Goal: Task Accomplishment & Management: Use online tool/utility

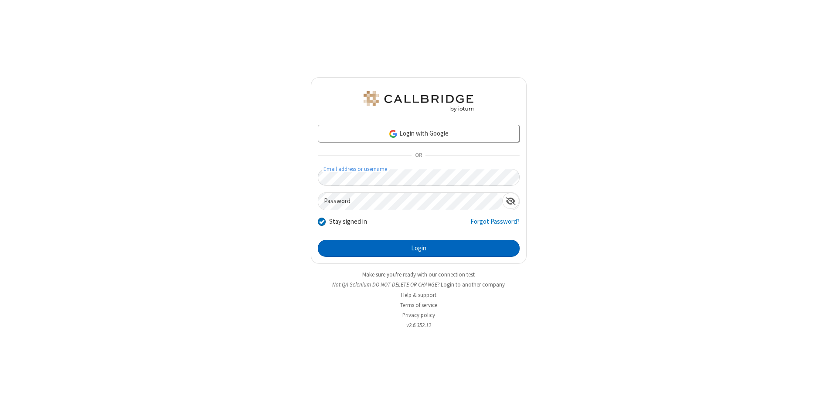
click at [418, 248] on button "Login" at bounding box center [419, 248] width 202 height 17
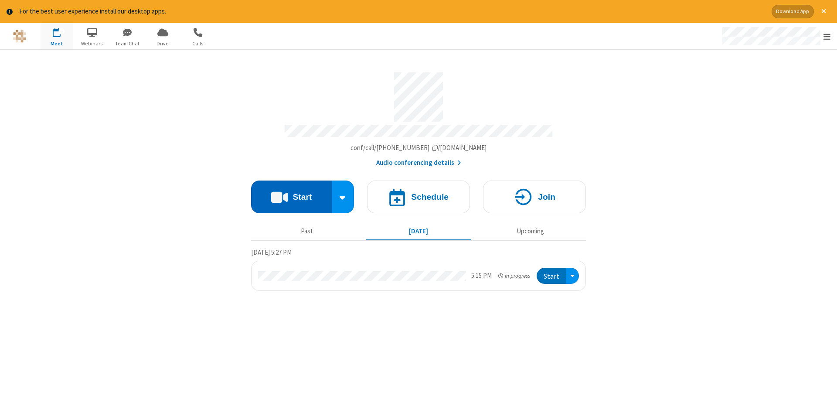
click at [291, 194] on button "Start" at bounding box center [291, 196] width 81 height 33
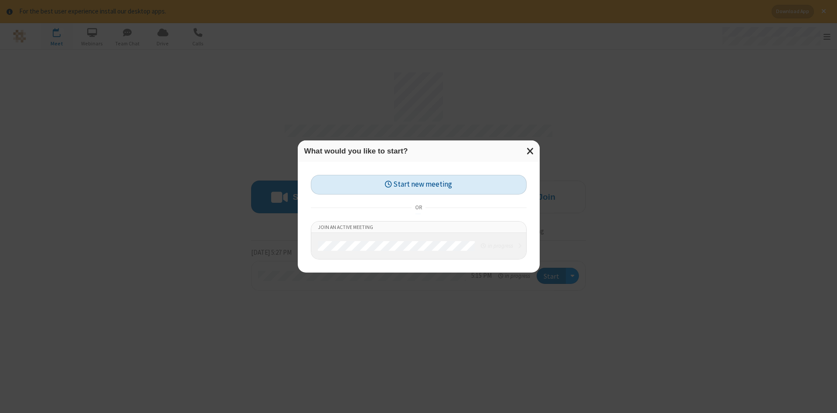
click at [418, 184] on button "Start new meeting" at bounding box center [419, 185] width 216 height 20
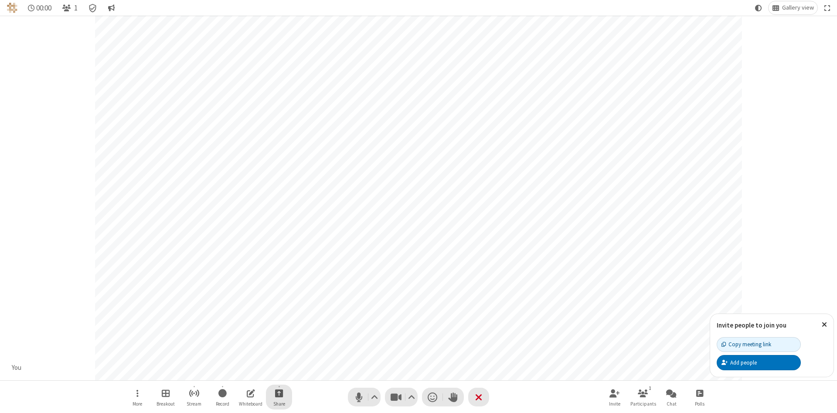
click at [279, 393] on span "Start sharing" at bounding box center [279, 392] width 8 height 11
click at [244, 372] on span "Share my screen" at bounding box center [244, 372] width 10 height 7
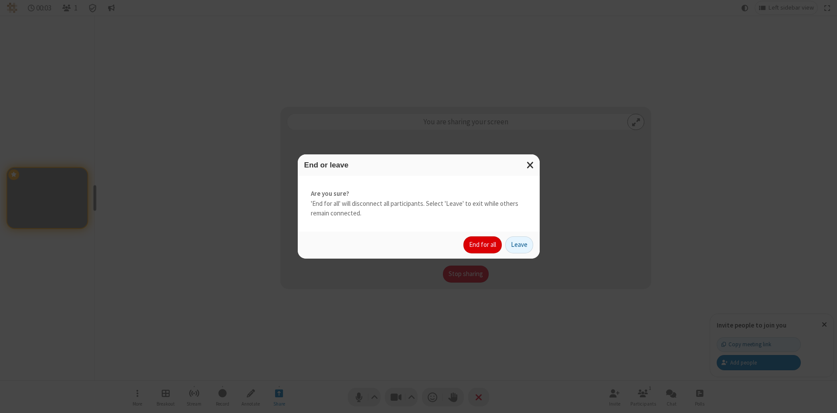
click at [483, 245] on button "End for all" at bounding box center [482, 244] width 38 height 17
